Goal: Task Accomplishment & Management: Use online tool/utility

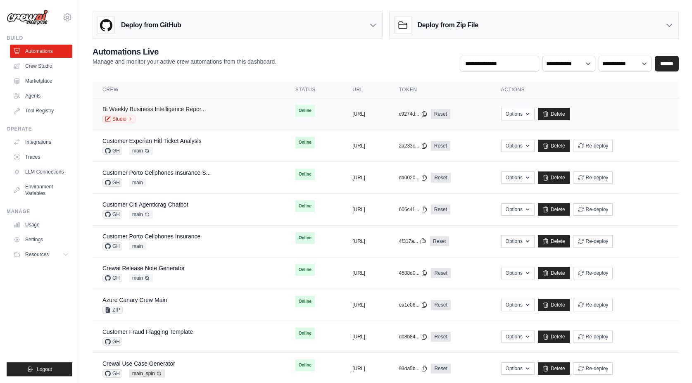
click at [189, 107] on link "Bi Weekly Business Intelligence Repor..." at bounding box center [153, 109] width 103 height 7
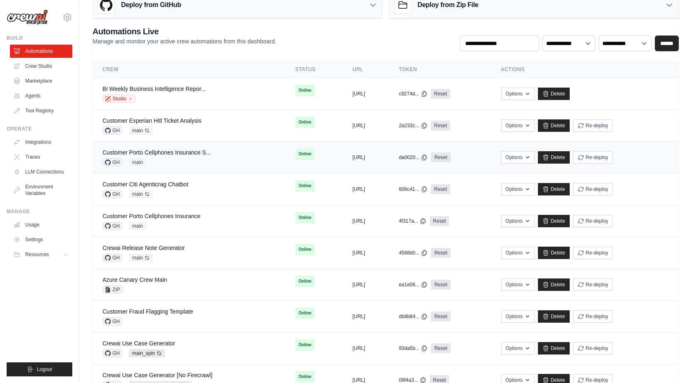
scroll to position [30, 0]
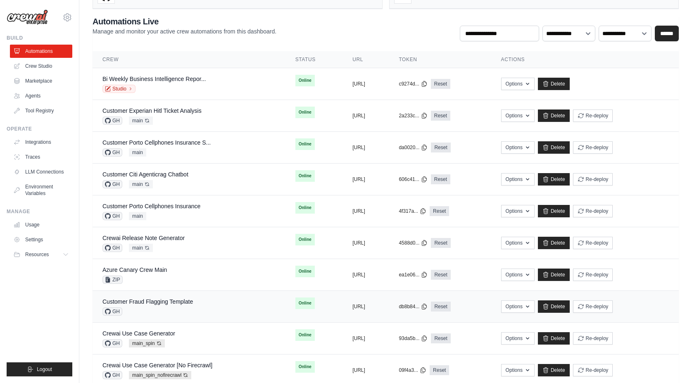
click at [188, 311] on div "GH" at bounding box center [147, 311] width 90 height 8
click at [184, 342] on div "Crewai Use Case Generator GH main_spin Auto-deploy enabled" at bounding box center [188, 338] width 173 height 18
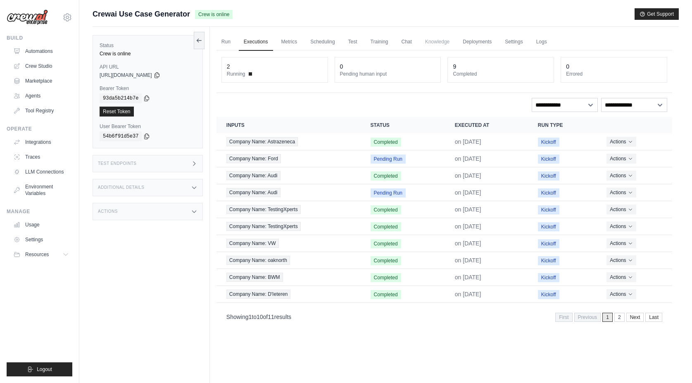
click at [73, 31] on div "demo@crewai.com Settings Build Automations Crew Studio Marketplace GitHub" at bounding box center [39, 191] width 79 height 383
click at [55, 50] on link "Automations" at bounding box center [42, 51] width 62 height 13
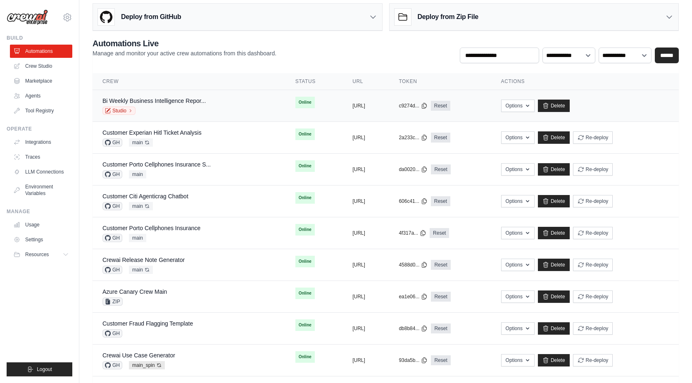
scroll to position [8, 0]
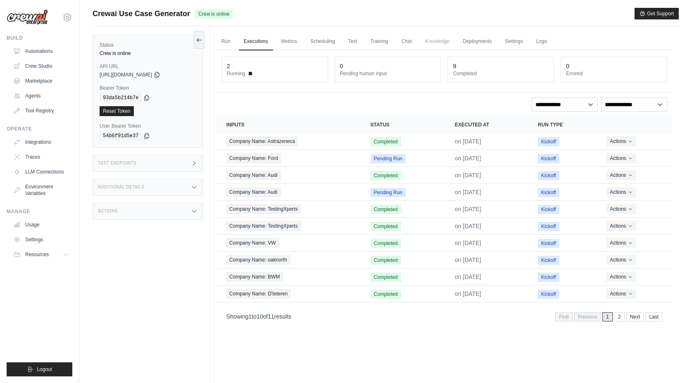
scroll to position [2, 0]
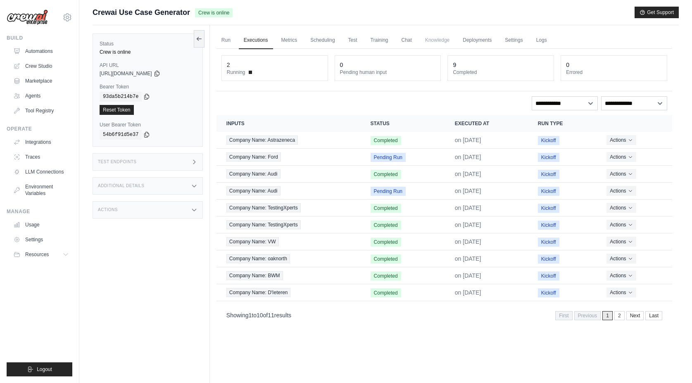
click at [194, 184] on icon at bounding box center [194, 186] width 7 height 7
click at [193, 215] on div "Actions" at bounding box center [148, 209] width 110 height 17
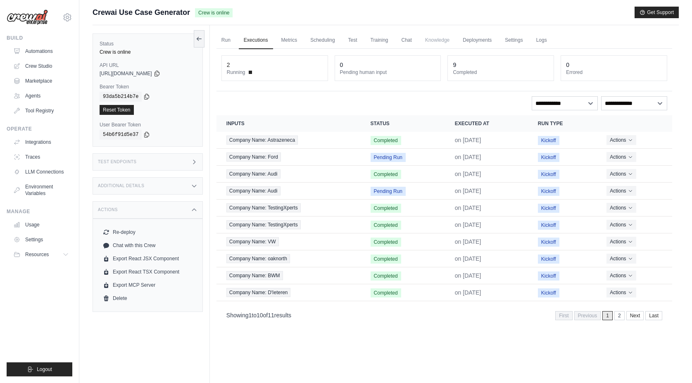
click at [193, 215] on div "Actions" at bounding box center [148, 209] width 110 height 17
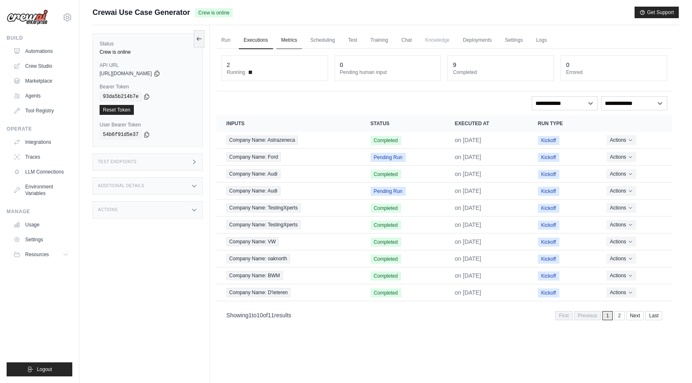
click at [295, 40] on link "Metrics" at bounding box center [289, 40] width 26 height 17
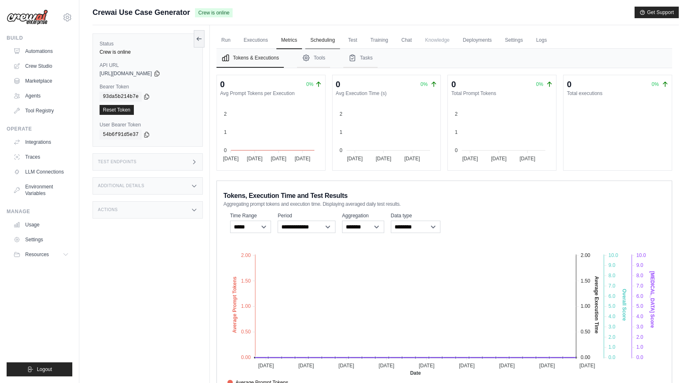
click at [321, 38] on link "Scheduling" at bounding box center [322, 40] width 34 height 17
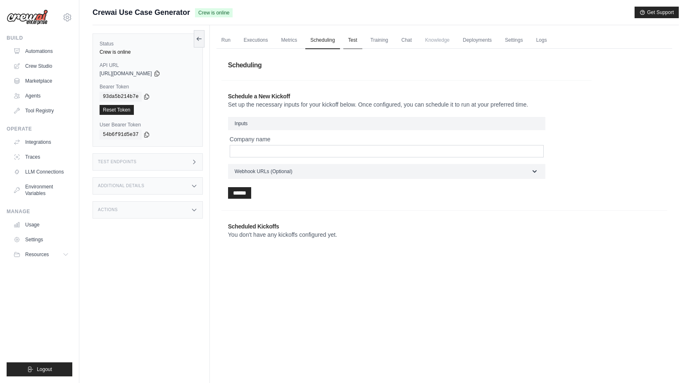
click at [351, 41] on link "Test" at bounding box center [352, 40] width 19 height 17
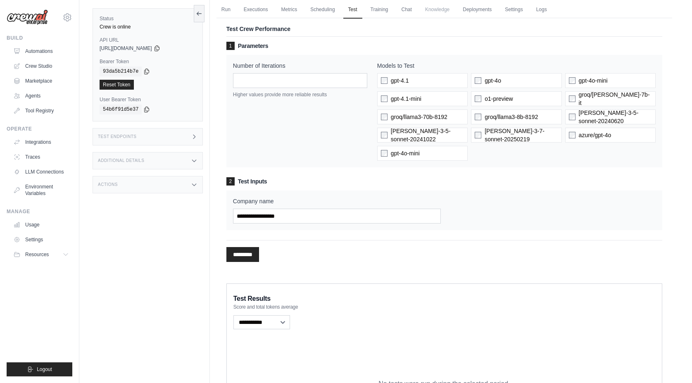
scroll to position [31, 0]
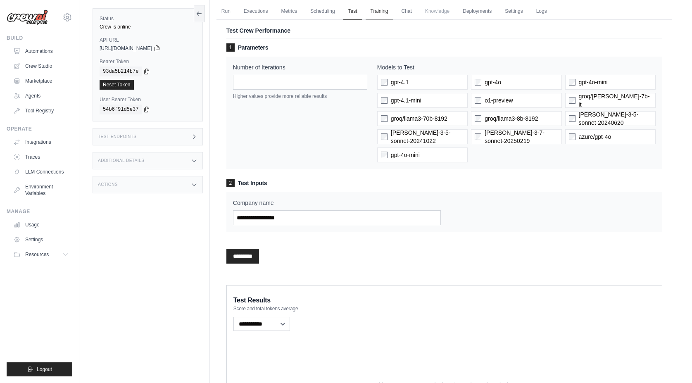
click at [386, 17] on link "Training" at bounding box center [380, 11] width 28 height 17
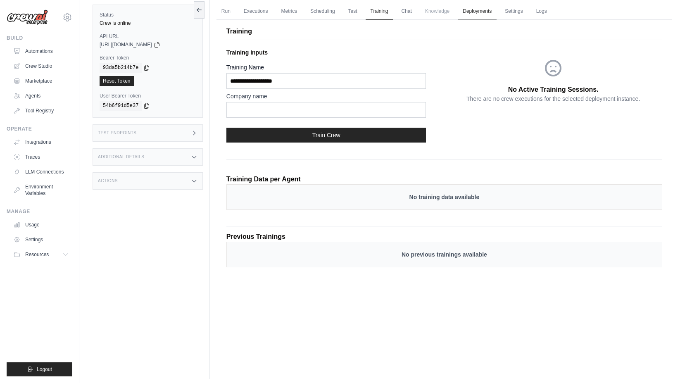
click at [461, 13] on link "Deployments" at bounding box center [477, 11] width 39 height 17
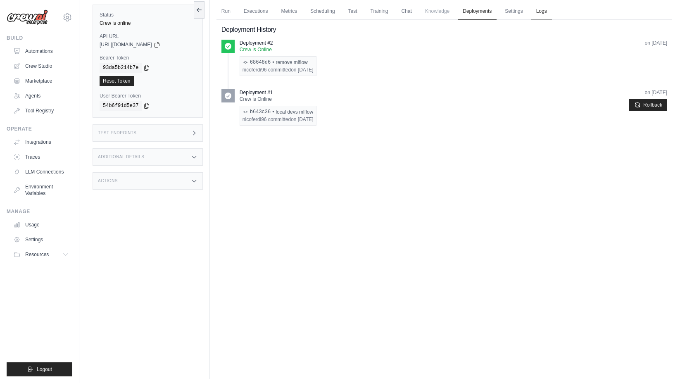
click at [538, 15] on link "Logs" at bounding box center [541, 11] width 21 height 17
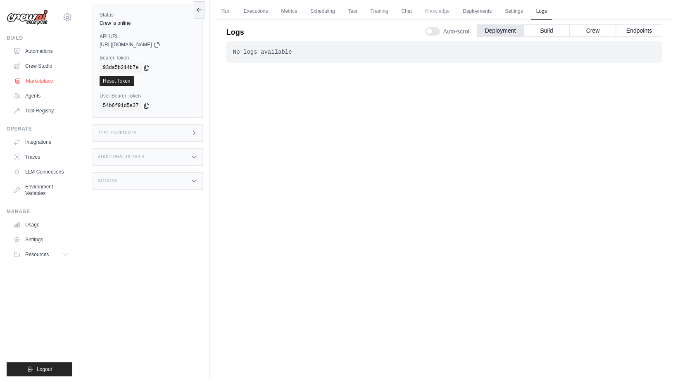
click at [46, 78] on link "Marketplace" at bounding box center [42, 80] width 62 height 13
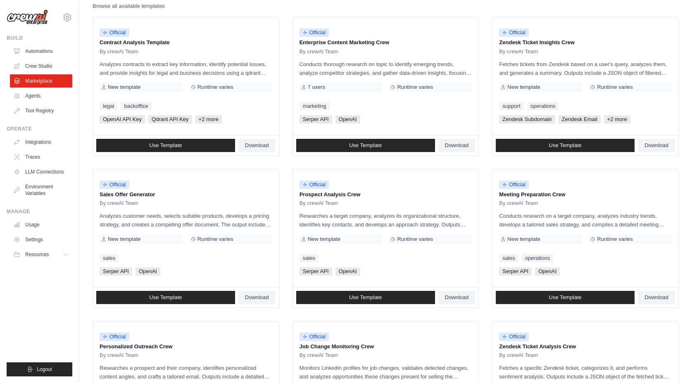
scroll to position [99, 0]
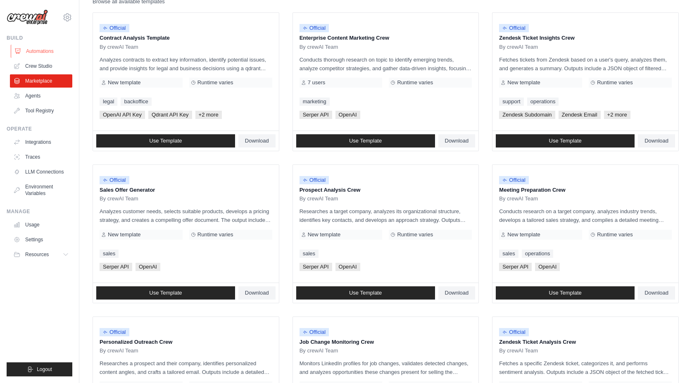
click at [53, 50] on link "Automations" at bounding box center [42, 51] width 62 height 13
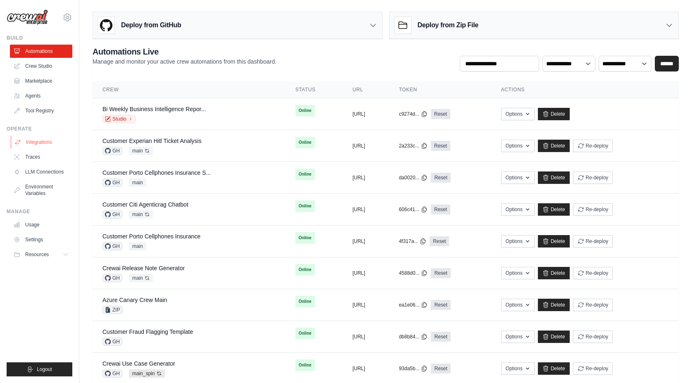
click at [45, 146] on link "Integrations" at bounding box center [42, 141] width 62 height 13
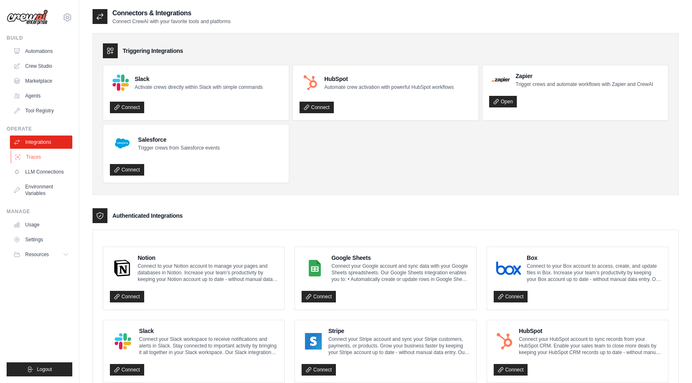
click at [42, 160] on link "Traces" at bounding box center [42, 156] width 62 height 13
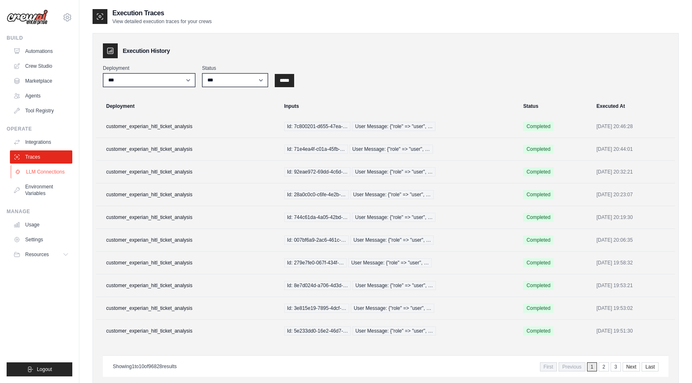
click at [64, 173] on link "LLM Connections" at bounding box center [42, 171] width 62 height 13
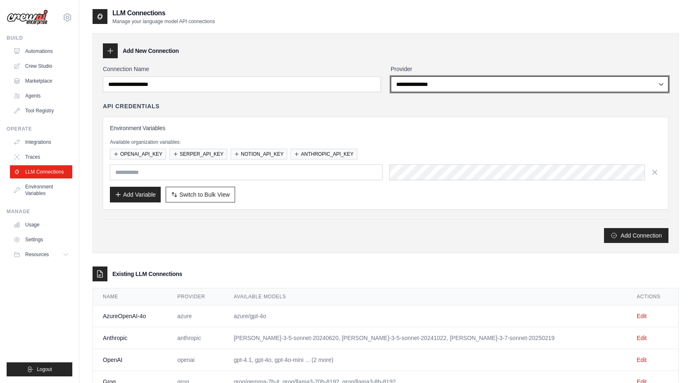
click at [423, 81] on select "**********" at bounding box center [530, 84] width 278 height 16
select select "******"
click at [391, 76] on select "**********" at bounding box center [530, 84] width 278 height 16
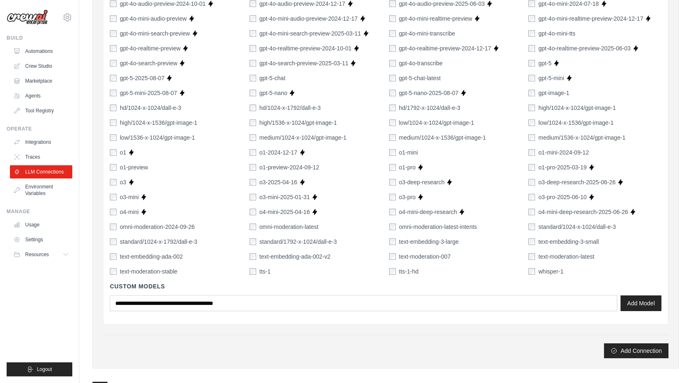
scroll to position [451, 0]
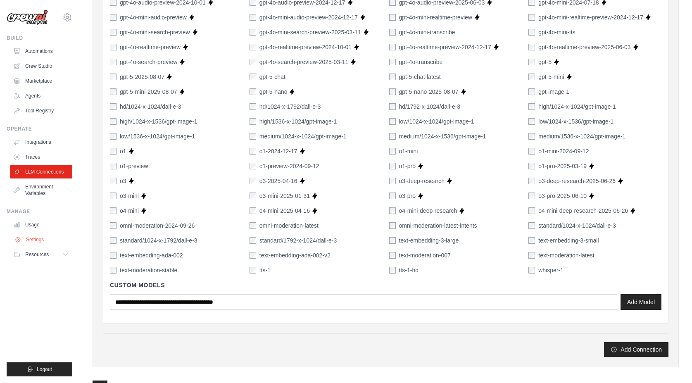
click at [40, 242] on link "Settings" at bounding box center [42, 239] width 62 height 13
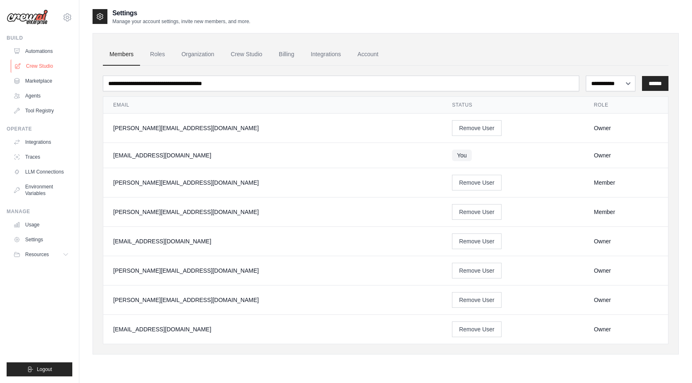
click at [45, 62] on link "Crew Studio" at bounding box center [42, 65] width 62 height 13
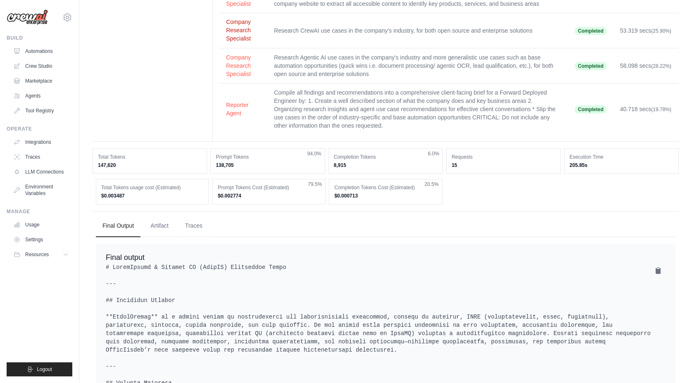
scroll to position [10, 0]
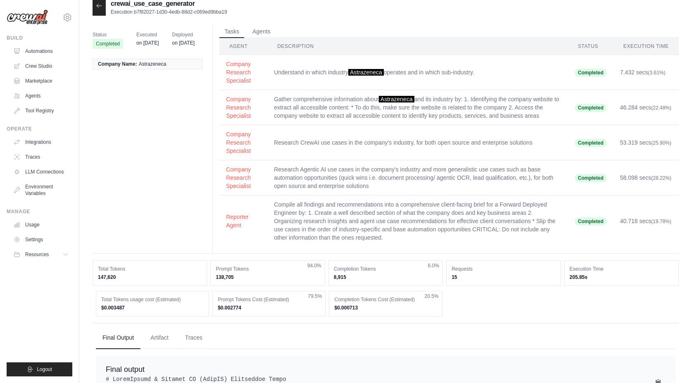
drag, startPoint x: 136, startPoint y: 281, endPoint x: 109, endPoint y: 263, distance: 32.2
click at [152, 270] on dt "Total Tokens" at bounding box center [150, 269] width 104 height 7
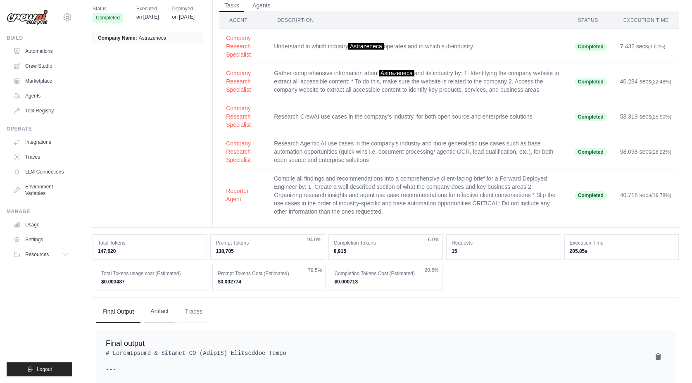
scroll to position [86, 0]
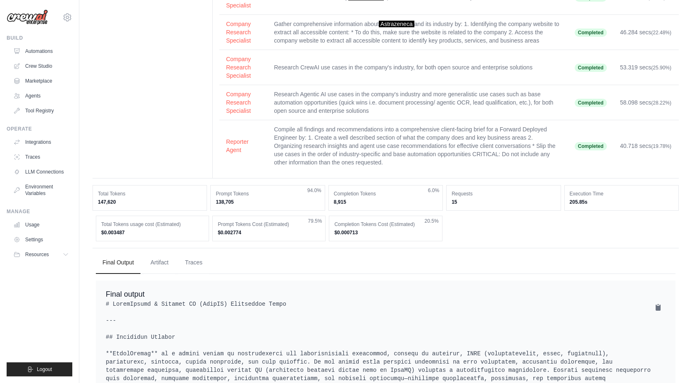
drag, startPoint x: 141, startPoint y: 236, endPoint x: 93, endPoint y: 226, distance: 49.1
click at [93, 226] on div "Total Tokens usage cost (Estimated) $0.003487 Prompt Tokens Cost (Estimated) $0…" at bounding box center [386, 229] width 586 height 26
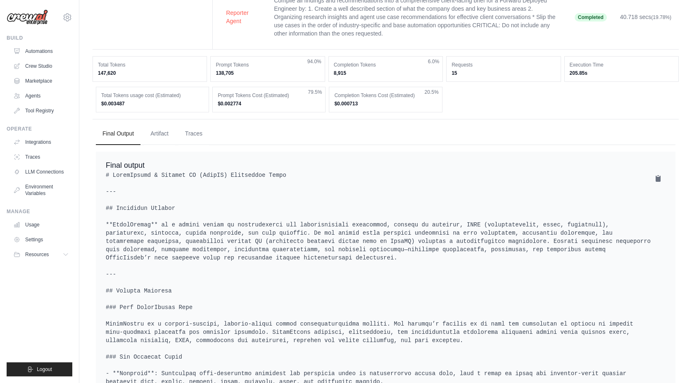
scroll to position [242, 0]
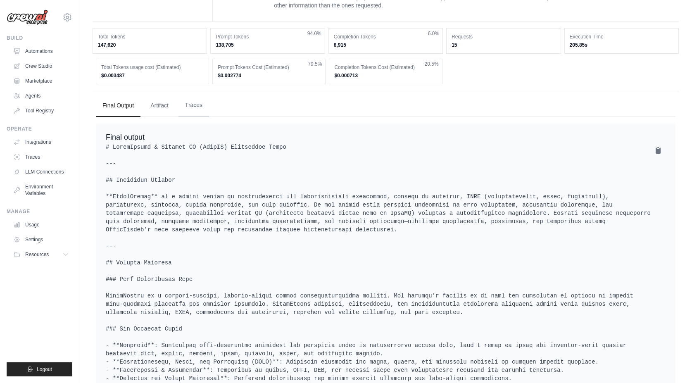
click at [201, 103] on button "Traces" at bounding box center [193, 105] width 31 height 22
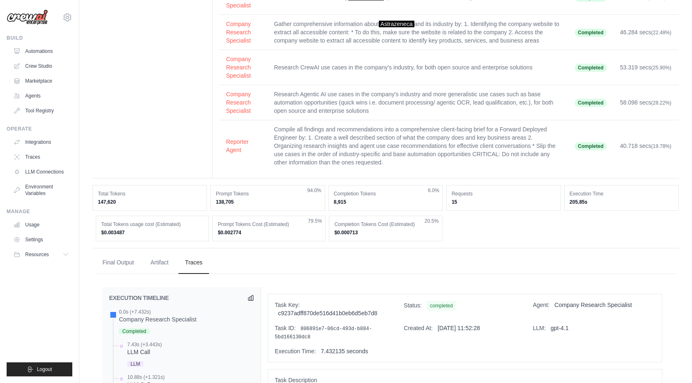
scroll to position [0, 0]
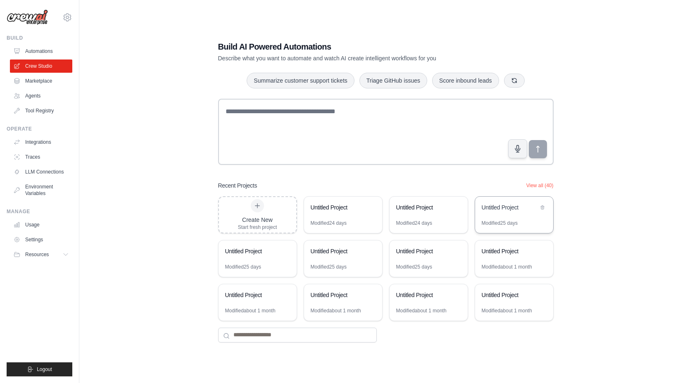
scroll to position [16, 0]
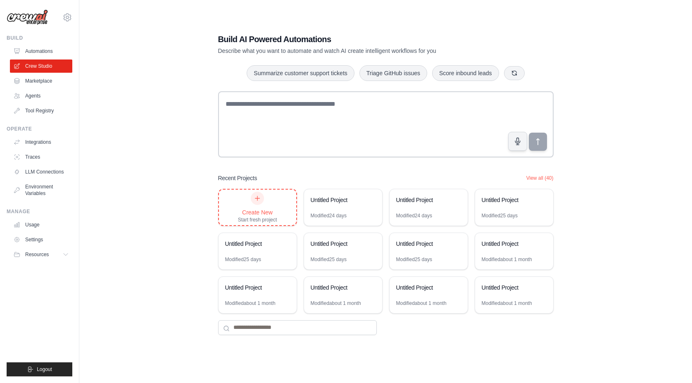
click at [266, 202] on div "Create New Start fresh project" at bounding box center [257, 207] width 39 height 31
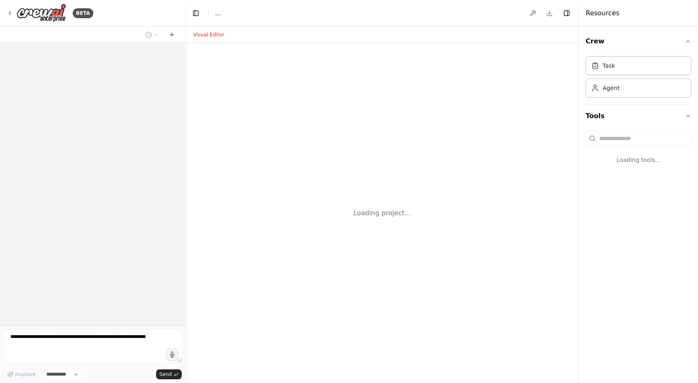
select select "****"
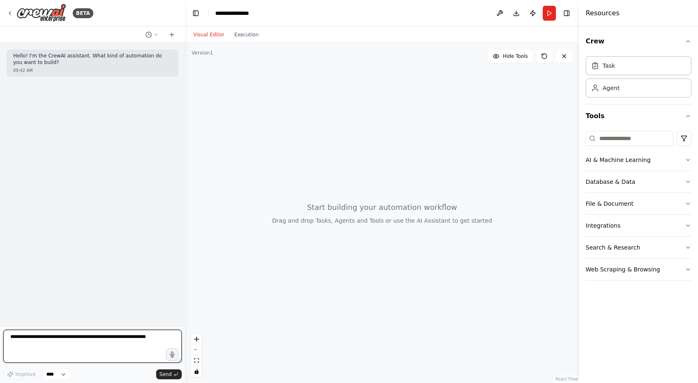
click at [125, 339] on textarea at bounding box center [92, 346] width 178 height 33
click at [643, 182] on button "Database & Data" at bounding box center [639, 181] width 106 height 21
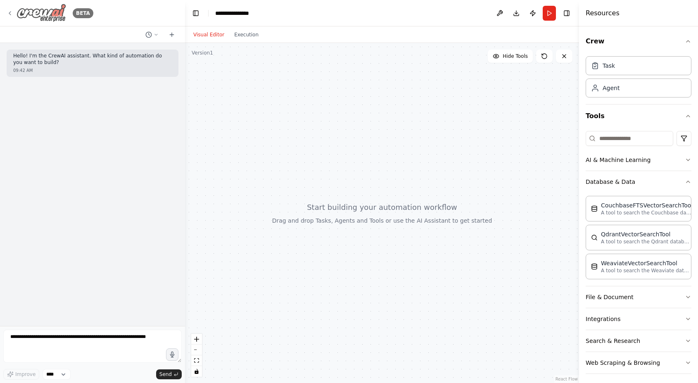
click at [12, 14] on icon at bounding box center [10, 13] width 7 height 7
